Goal: Task Accomplishment & Management: Use online tool/utility

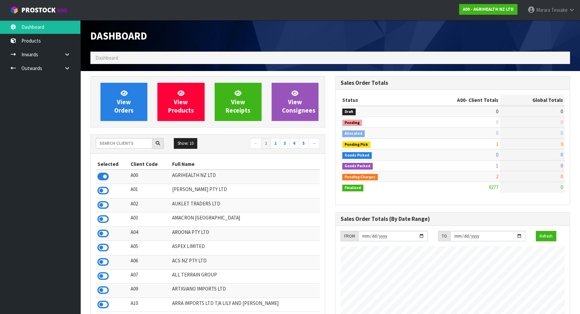
scroll to position [506, 244]
click at [139, 142] on input "text" at bounding box center [124, 143] width 57 height 10
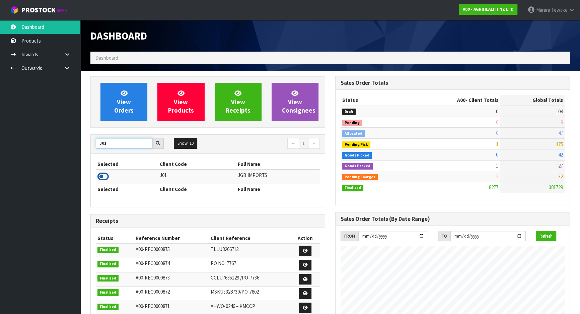
type input "J01"
click at [99, 176] on icon at bounding box center [102, 176] width 11 height 10
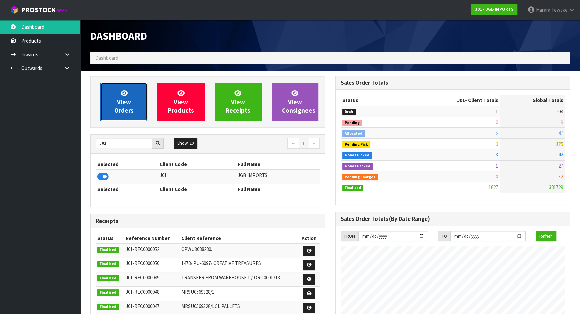
click at [129, 113] on span "View Orders" at bounding box center [123, 101] width 19 height 25
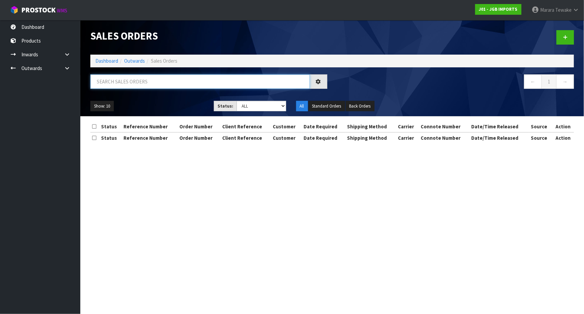
click at [119, 84] on input "text" at bounding box center [199, 81] width 219 height 14
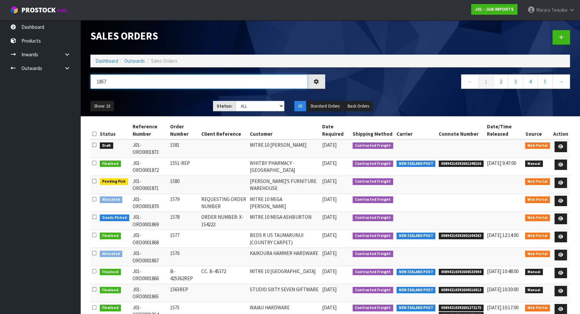
type input "1857"
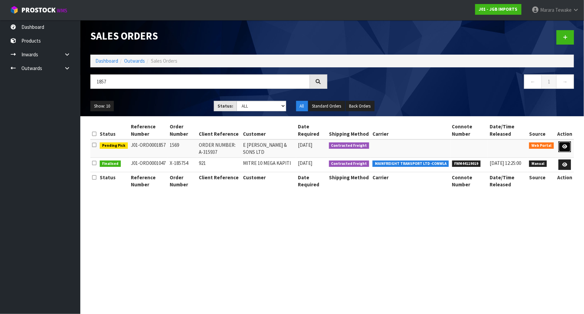
click at [568, 144] on link at bounding box center [564, 146] width 12 height 11
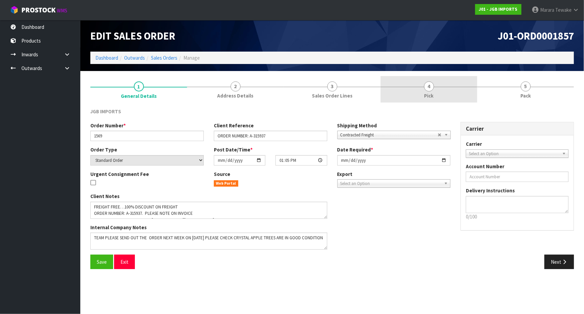
click at [448, 96] on link "4 Pick" at bounding box center [428, 89] width 97 height 26
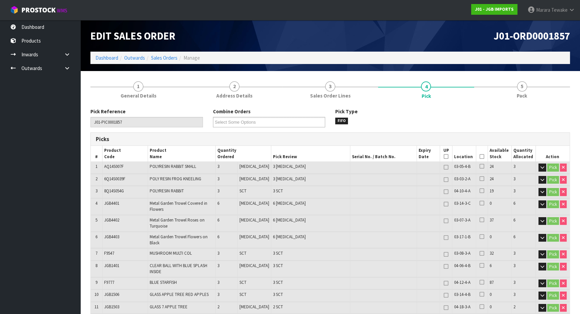
click at [480, 156] on icon at bounding box center [481, 156] width 5 height 0
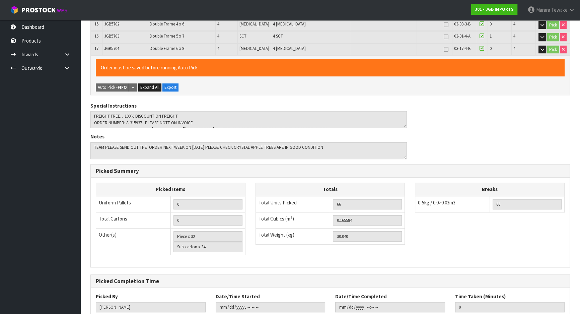
scroll to position [373, 0]
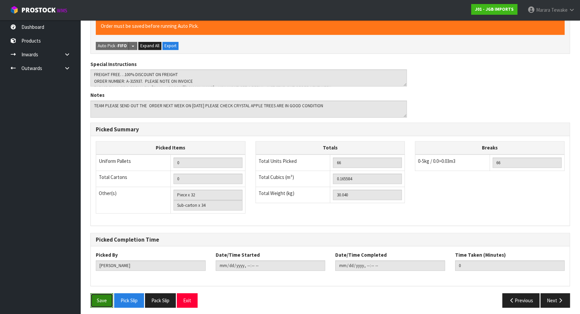
click at [105, 295] on button "Save" at bounding box center [101, 300] width 23 height 14
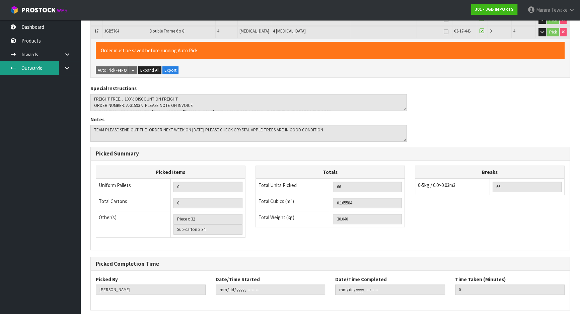
scroll to position [0, 0]
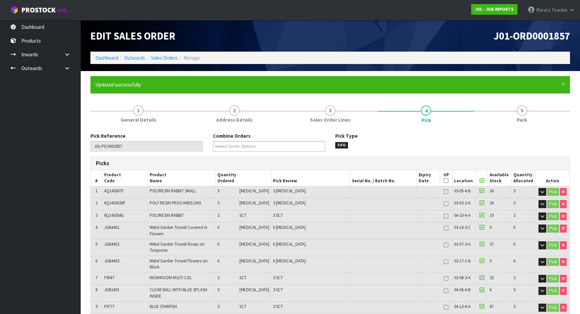
type input "[PERSON_NAME]"
type input "[DATE]T10:28:30"
click at [54, 24] on link "Dashboard" at bounding box center [40, 27] width 80 height 14
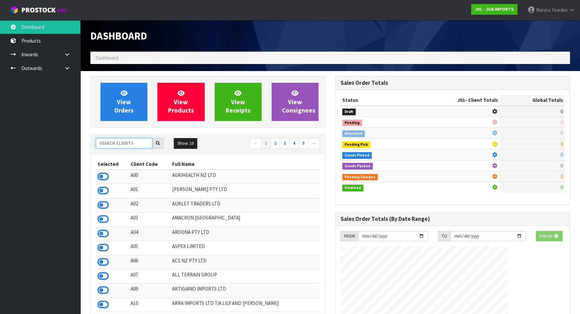
click at [145, 140] on input "text" at bounding box center [124, 143] width 57 height 10
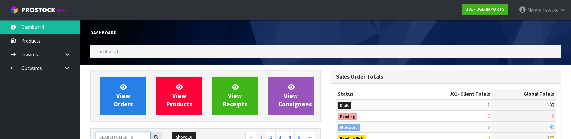
scroll to position [334087, 334352]
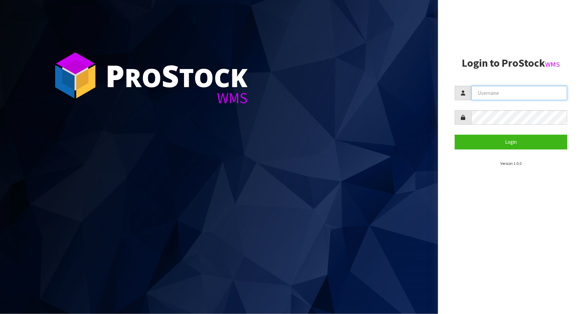
click at [512, 94] on input "text" at bounding box center [519, 93] width 96 height 14
type input "michael"
click at [455, 135] on button "Login" at bounding box center [511, 142] width 112 height 14
